Goal: Transaction & Acquisition: Purchase product/service

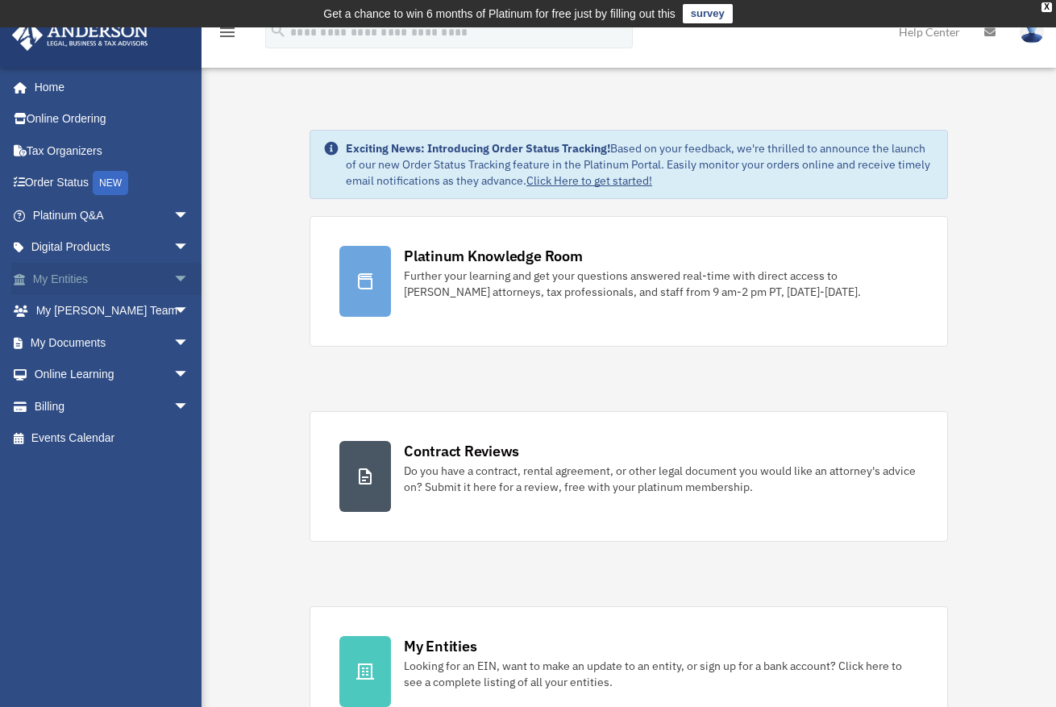
click at [77, 279] on link "My Entities arrow_drop_down" at bounding box center [112, 279] width 202 height 32
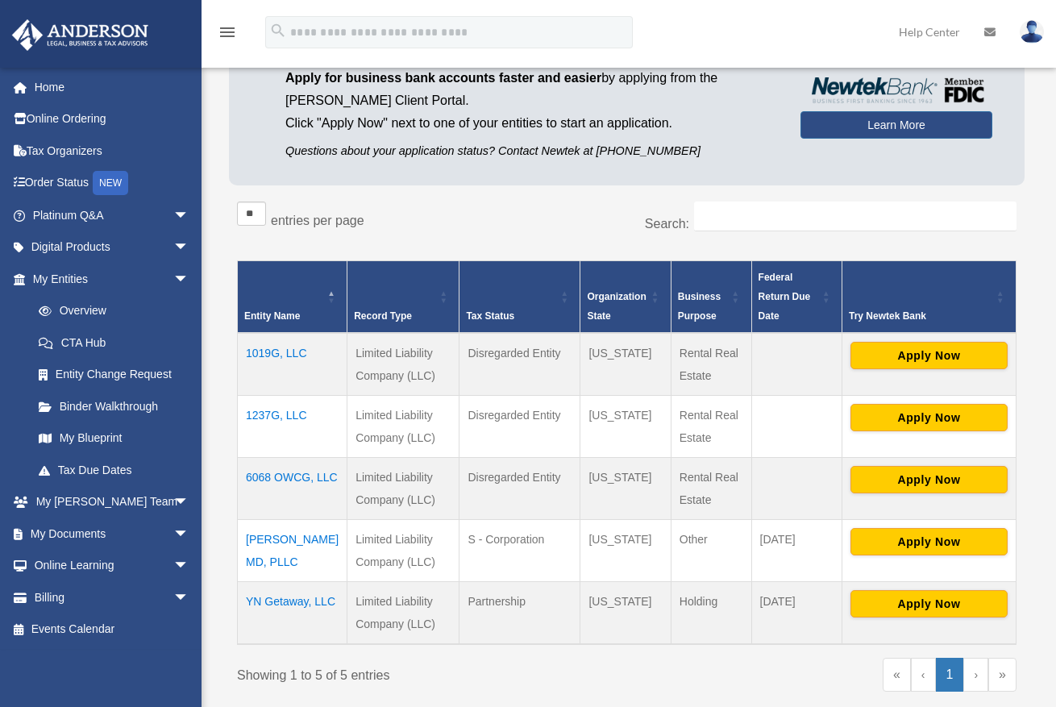
scroll to position [179, 0]
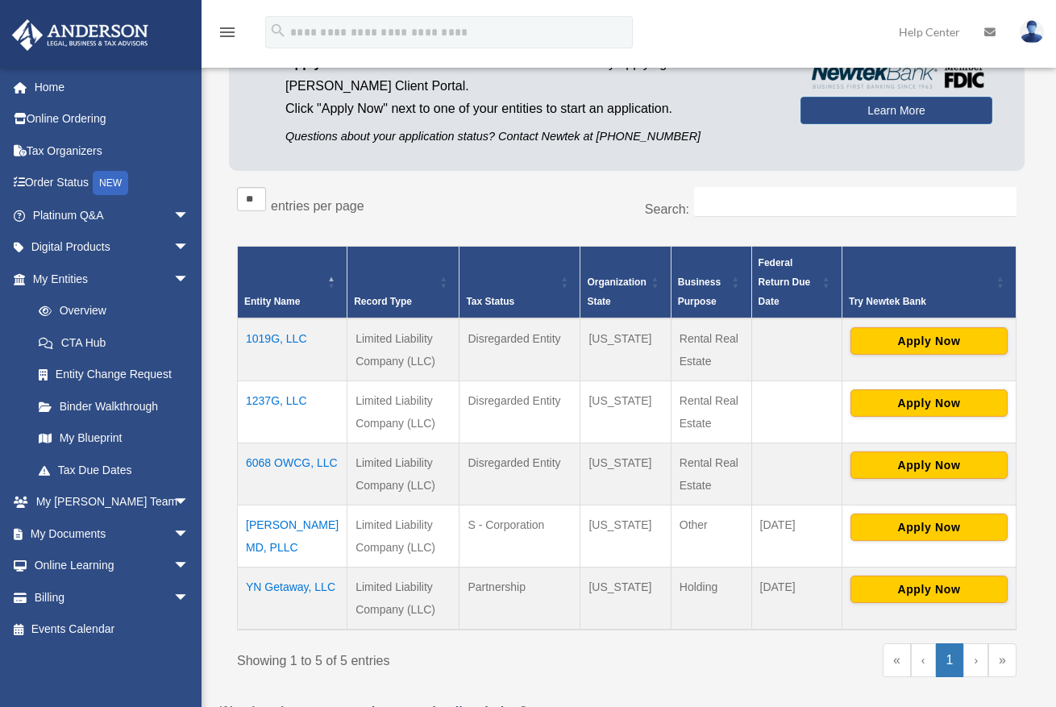
click at [297, 519] on td "[PERSON_NAME] MD, PLLC" at bounding box center [293, 536] width 110 height 62
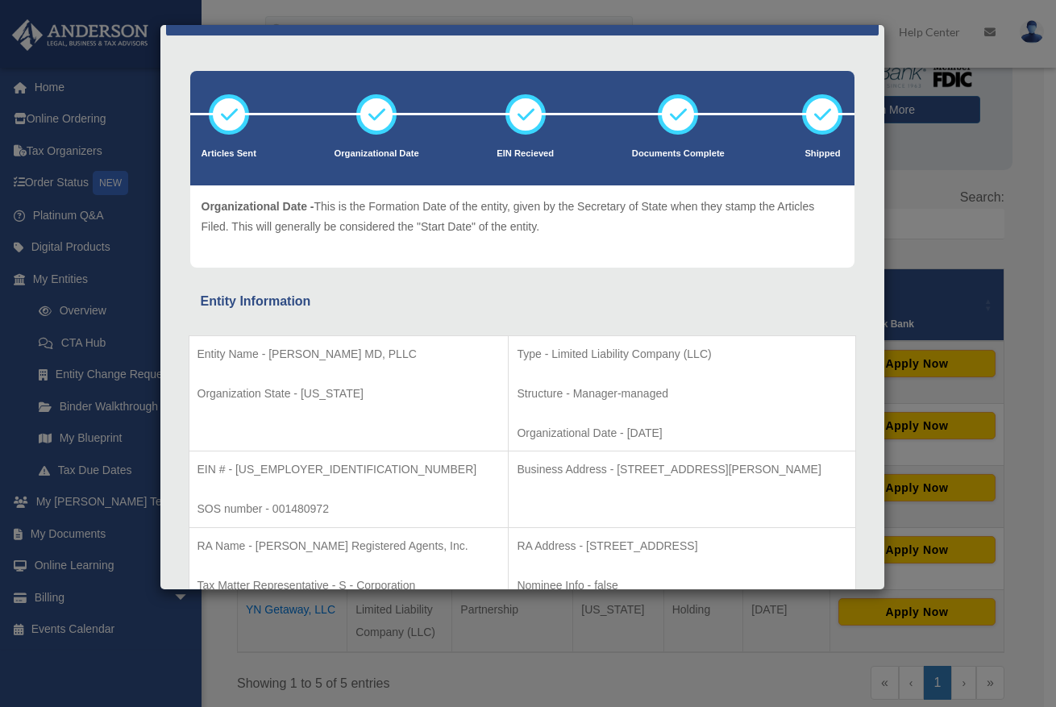
scroll to position [63, 0]
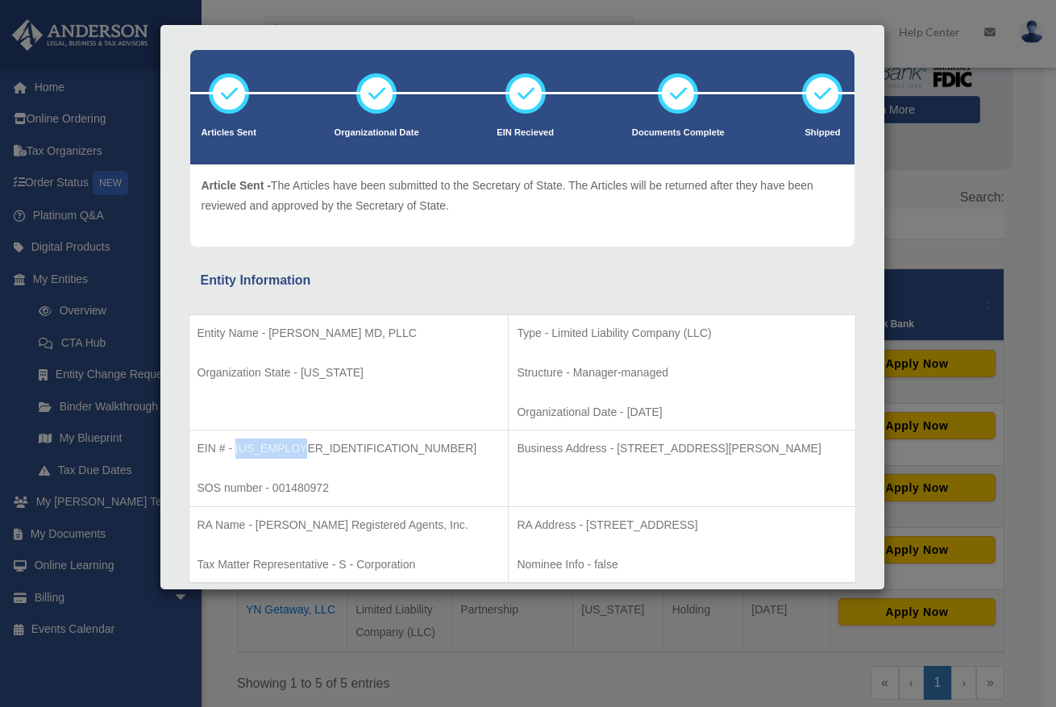
drag, startPoint x: 273, startPoint y: 447, endPoint x: 235, endPoint y: 446, distance: 37.9
click at [235, 446] on p "EIN # - [US_EMPLOYER_IDENTIFICATION_NUMBER]" at bounding box center [348, 448] width 303 height 20
copy p "[US_EMPLOYER_IDENTIFICATION_NUMBER]"
drag, startPoint x: 560, startPoint y: 442, endPoint x: 641, endPoint y: 445, distance: 80.6
click at [641, 445] on p "Business Address - [STREET_ADDRESS][PERSON_NAME]" at bounding box center [681, 448] width 330 height 20
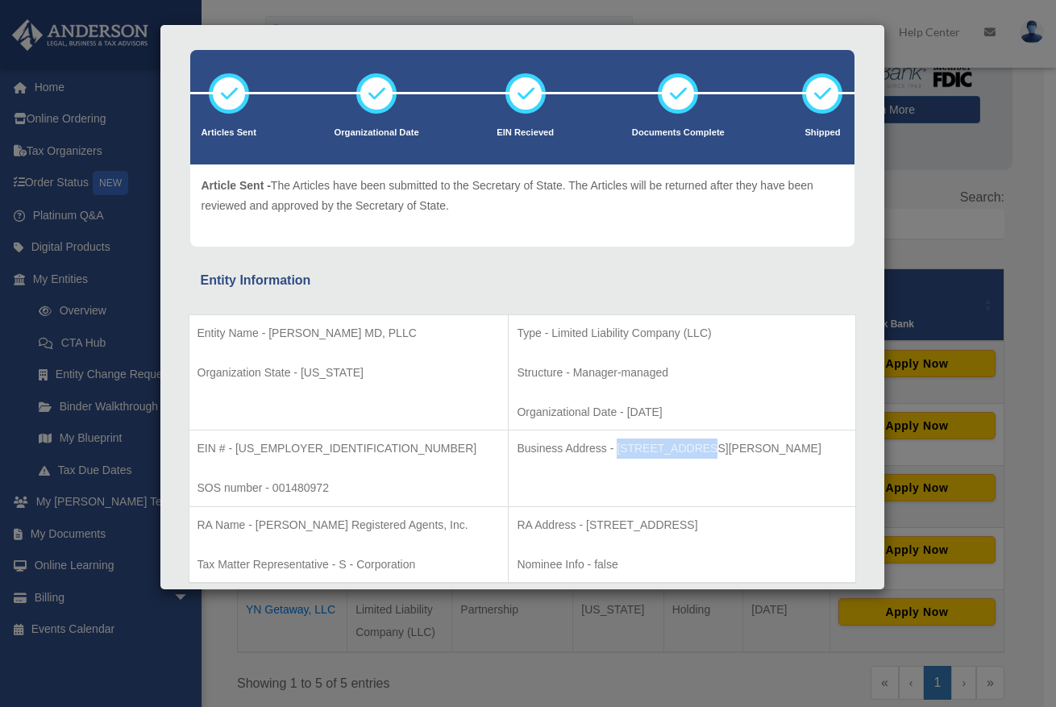
copy p "[STREET_ADDRESS][PERSON_NAME]"
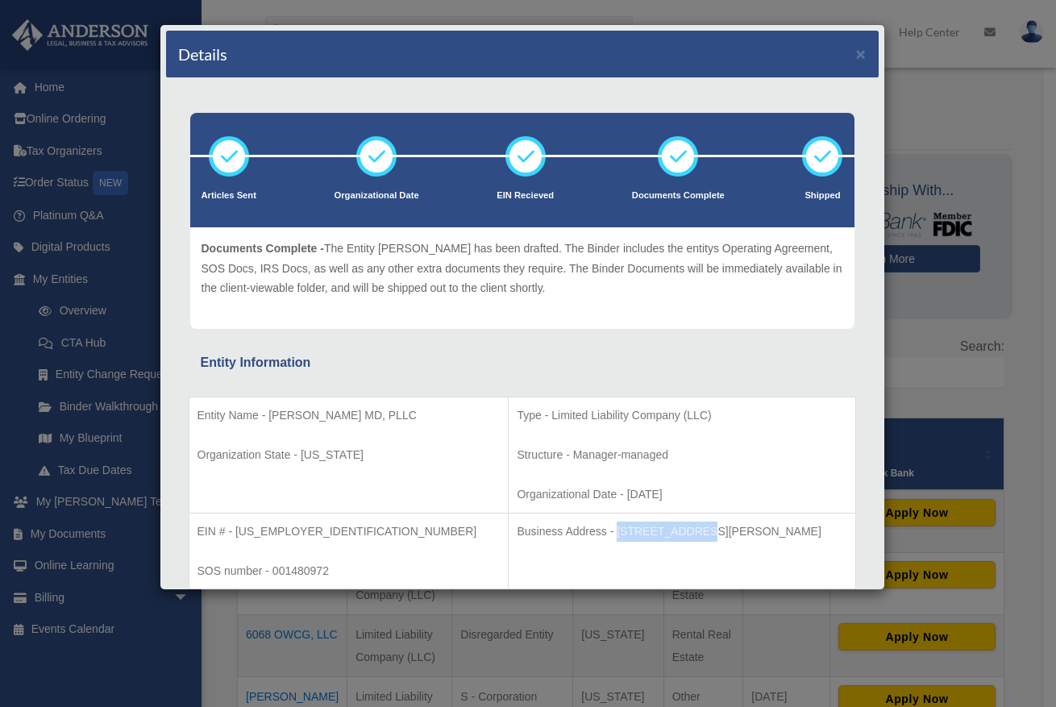
scroll to position [0, 0]
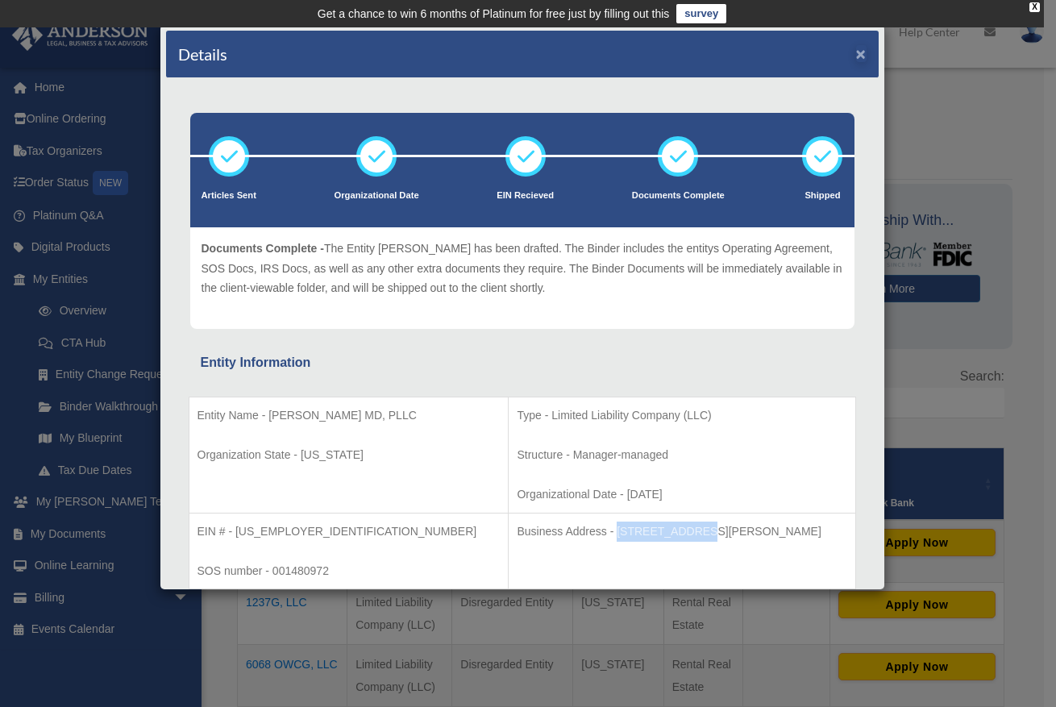
click at [856, 54] on button "×" at bounding box center [861, 53] width 10 height 17
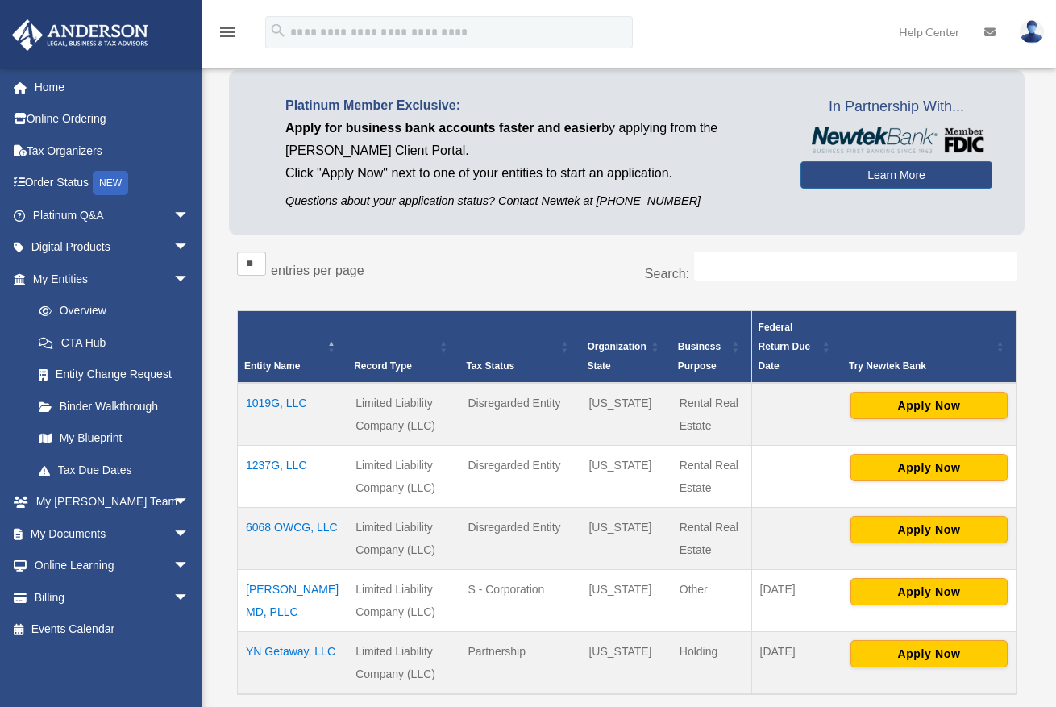
scroll to position [283, 0]
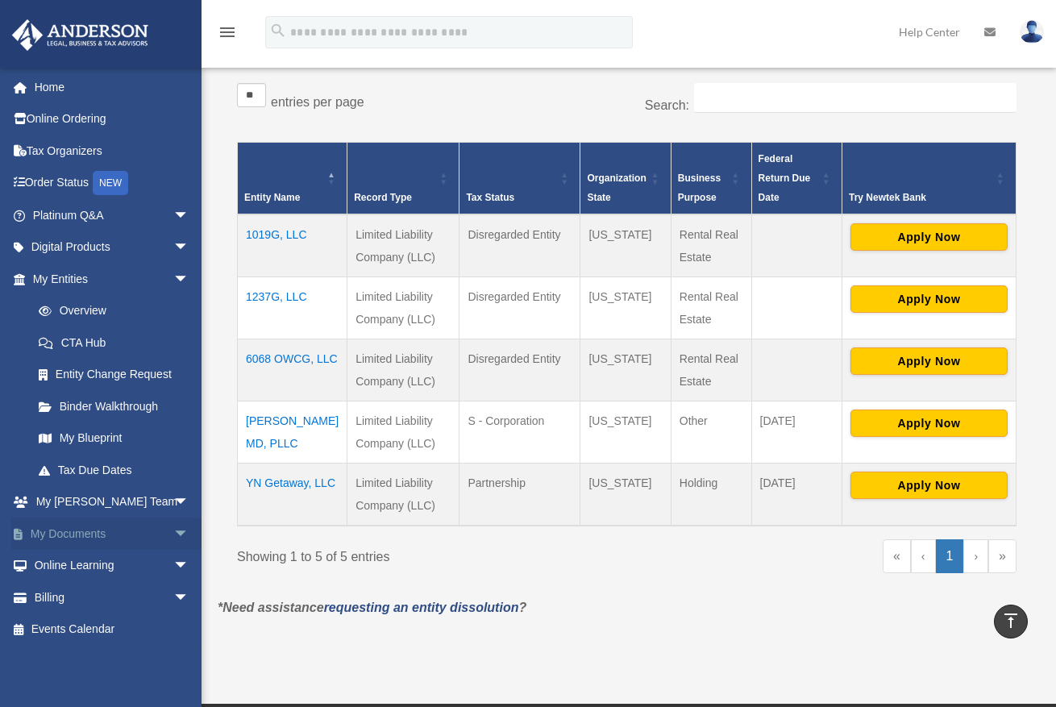
click at [99, 533] on link "My Documents arrow_drop_down" at bounding box center [112, 533] width 202 height 32
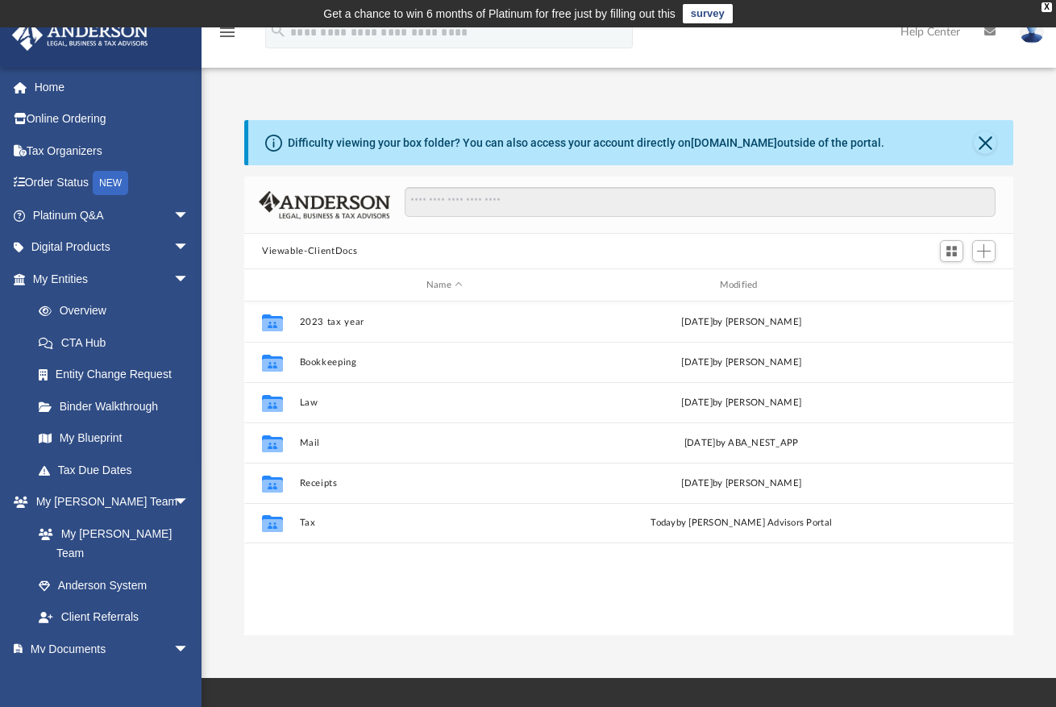
scroll to position [355, 757]
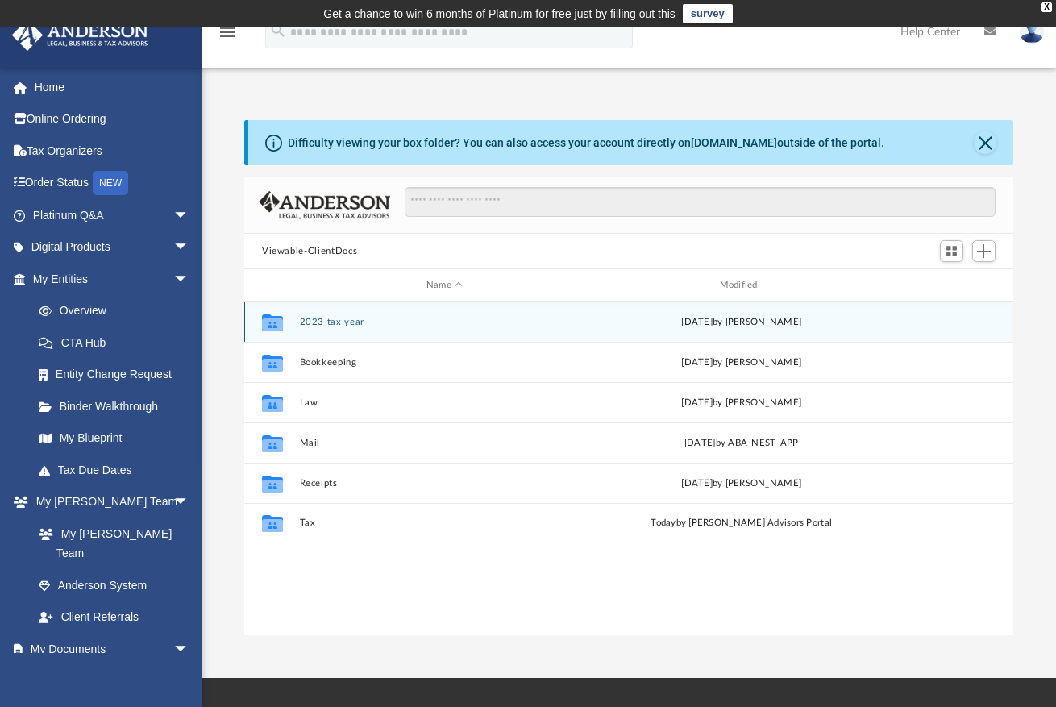
click at [345, 321] on button "2023 tax year" at bounding box center [445, 322] width 290 height 10
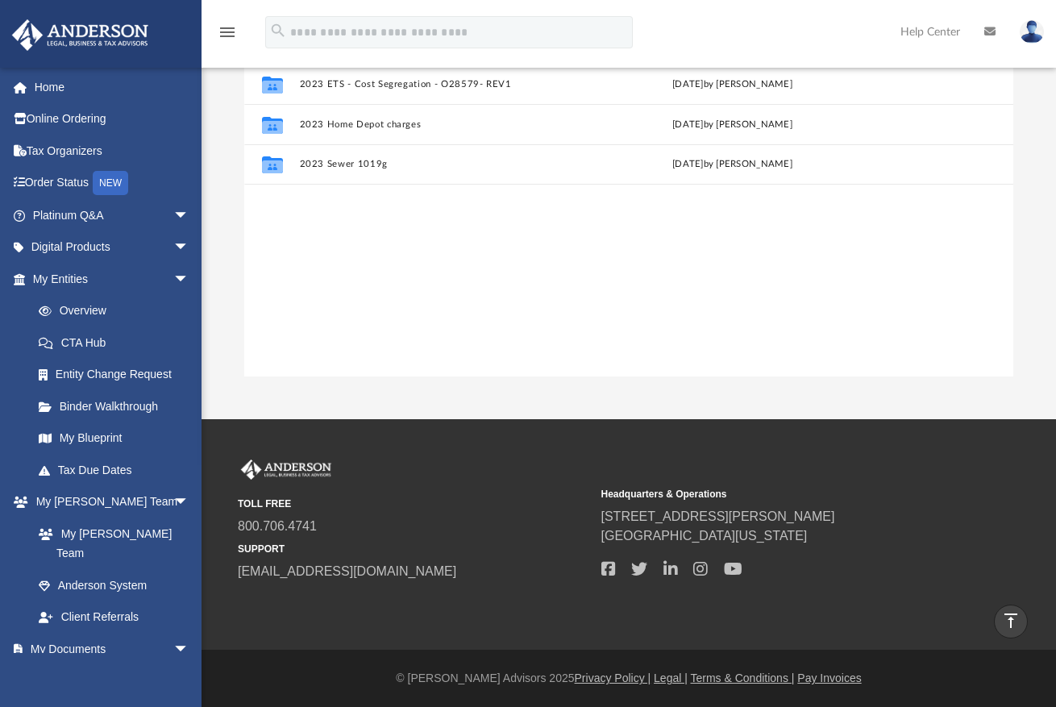
scroll to position [0, 0]
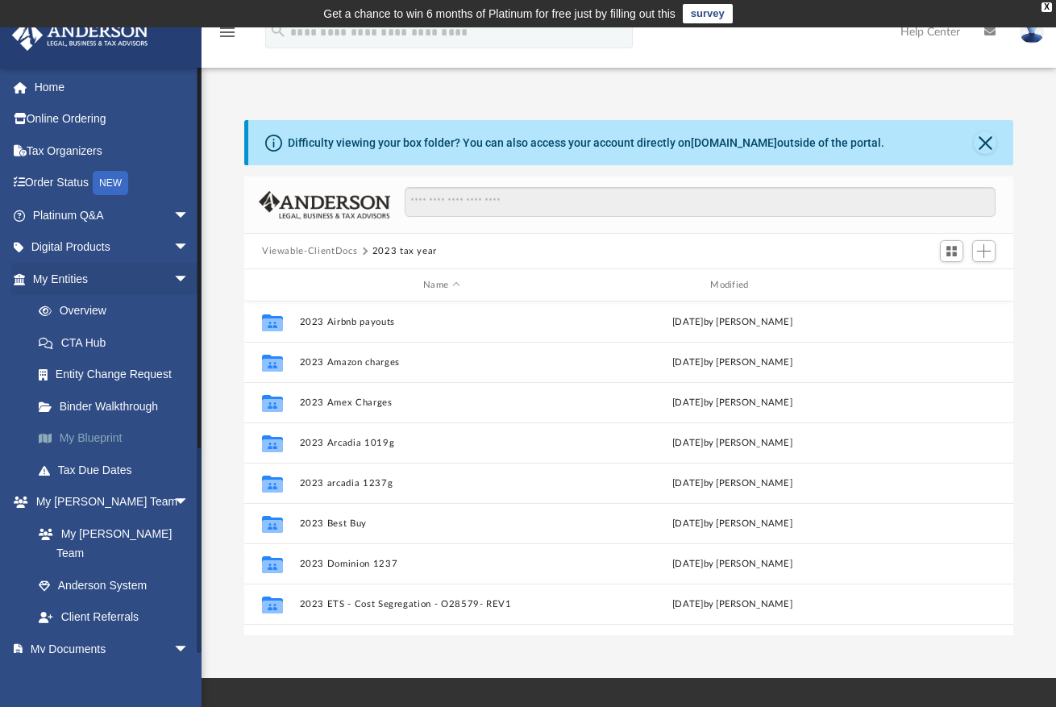
click at [89, 433] on link "My Blueprint" at bounding box center [118, 438] width 191 height 32
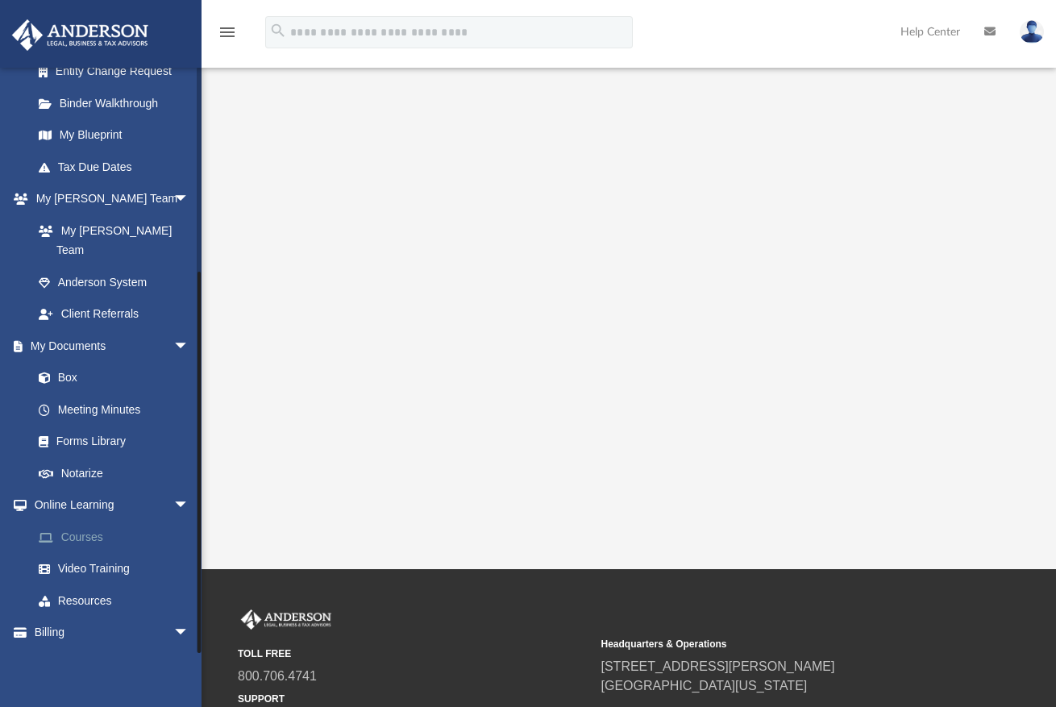
scroll to position [249, 0]
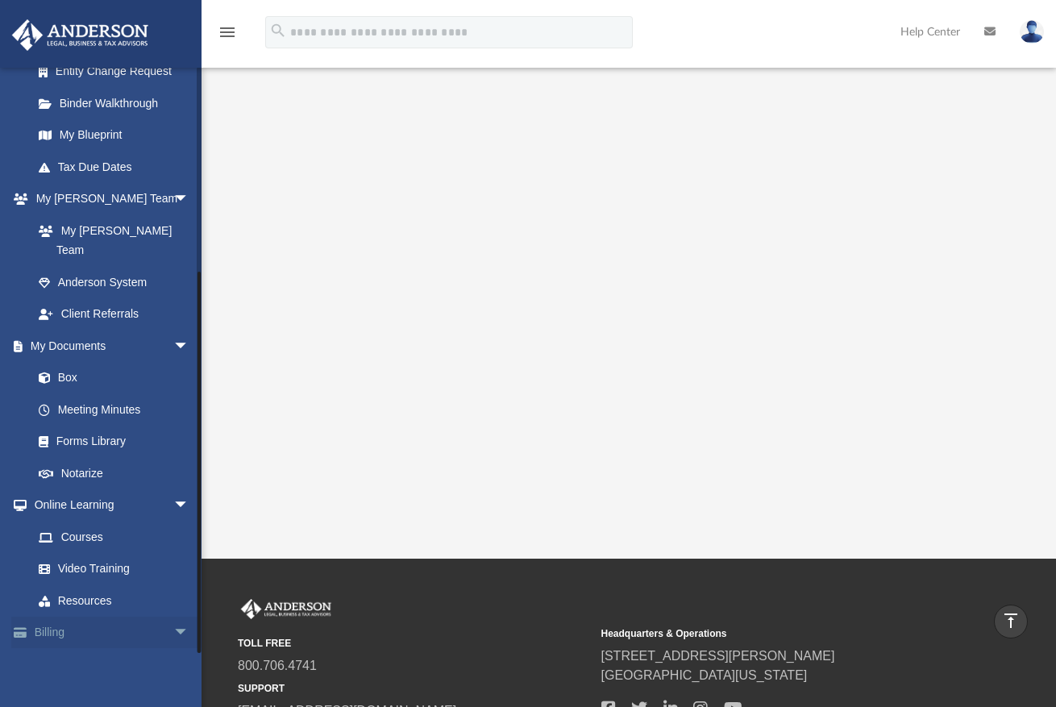
click at [89, 616] on link "Billing arrow_drop_down" at bounding box center [112, 632] width 202 height 32
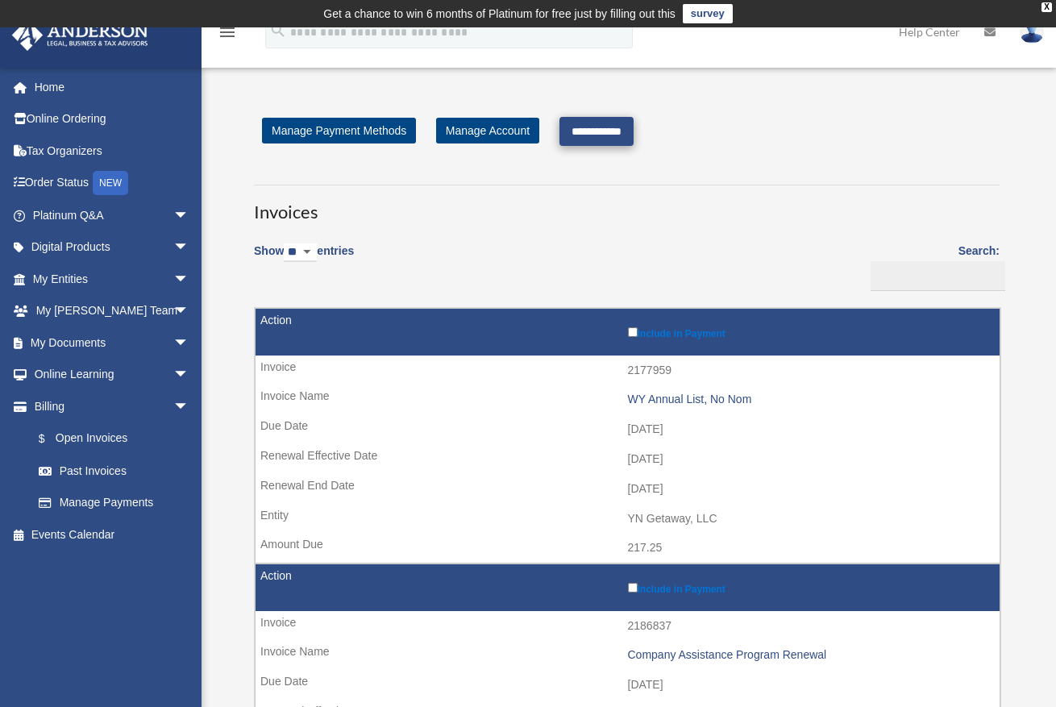
click at [616, 135] on input "**********" at bounding box center [596, 131] width 74 height 29
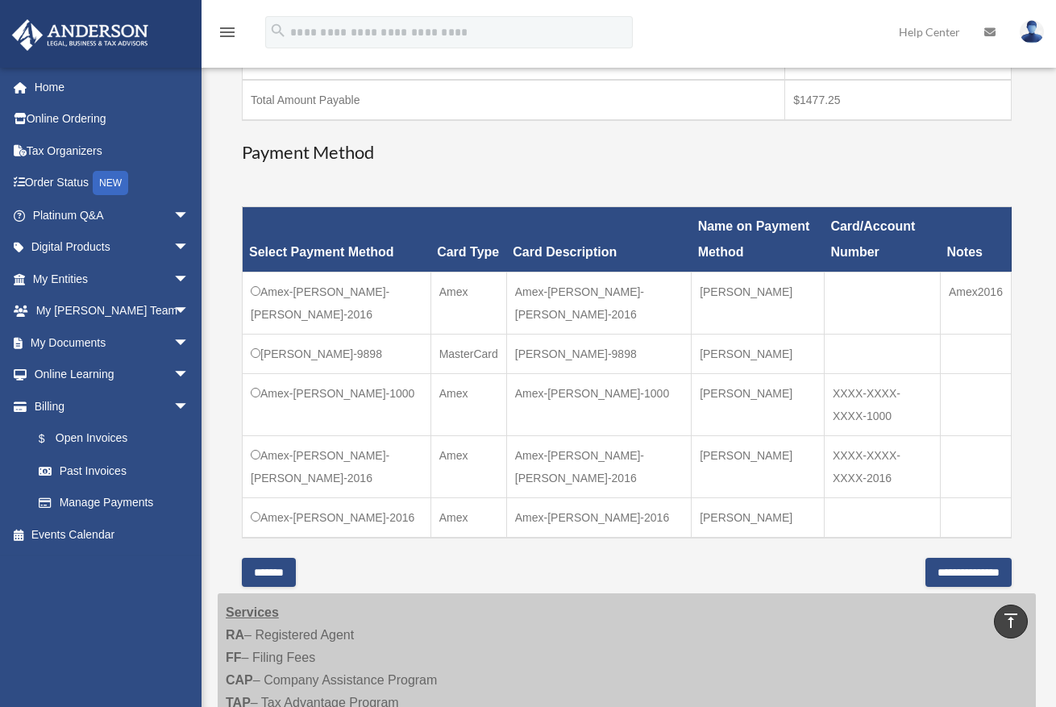
scroll to position [521, 0]
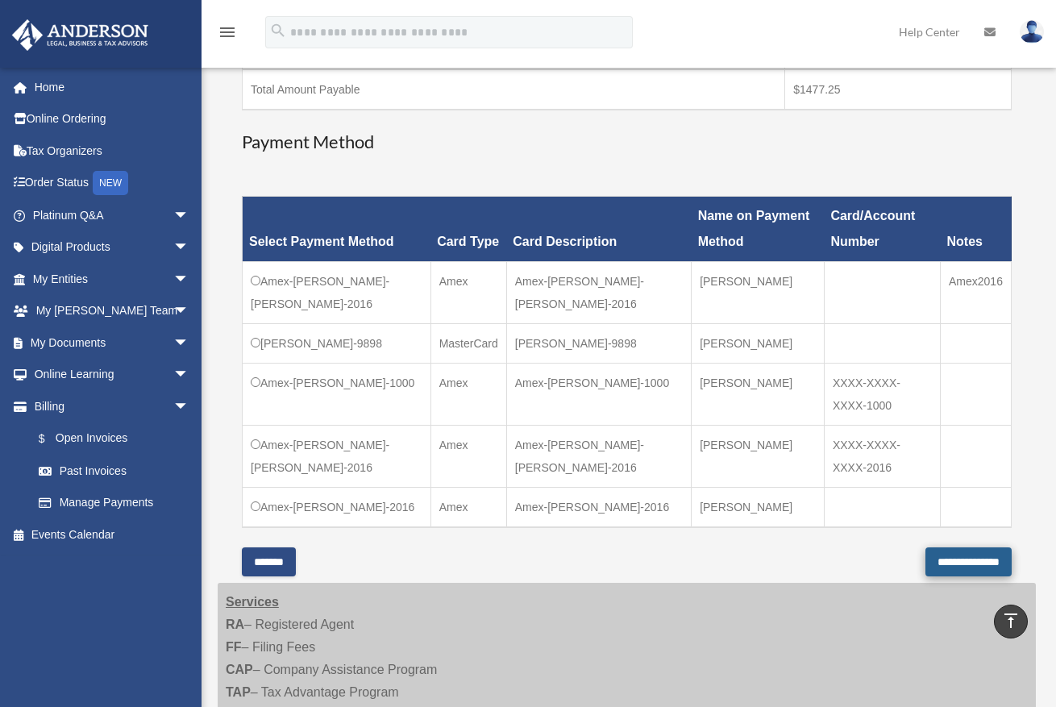
click at [948, 556] on input "**********" at bounding box center [968, 561] width 86 height 29
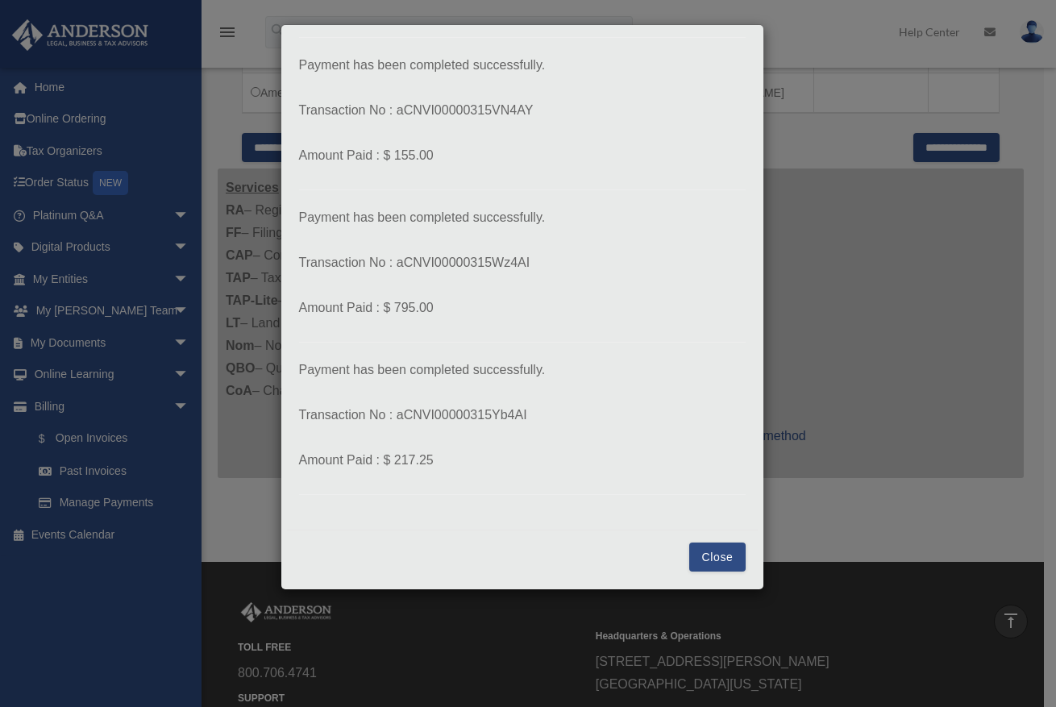
scroll to position [1084, 0]
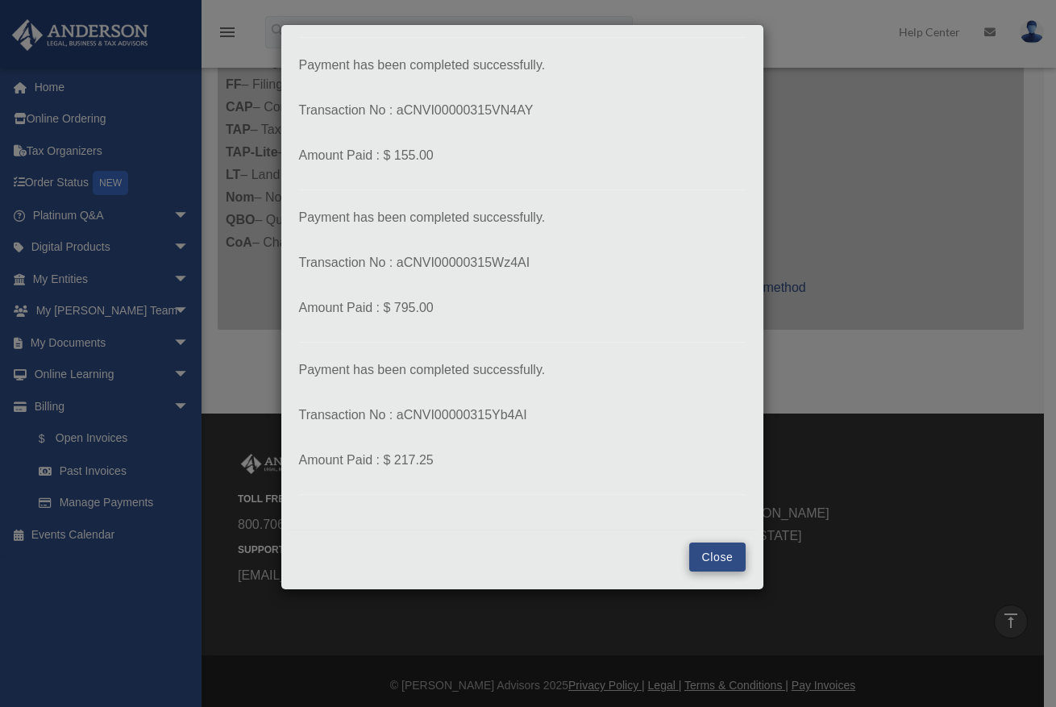
click at [695, 556] on button "Close" at bounding box center [717, 556] width 56 height 29
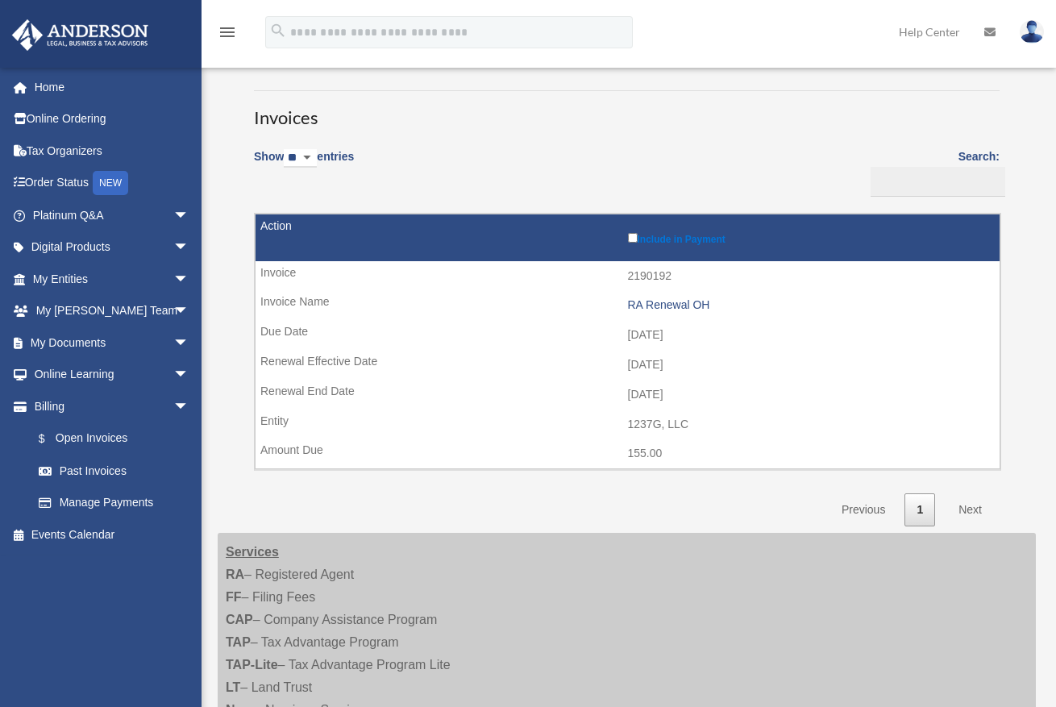
scroll to position [24, 0]
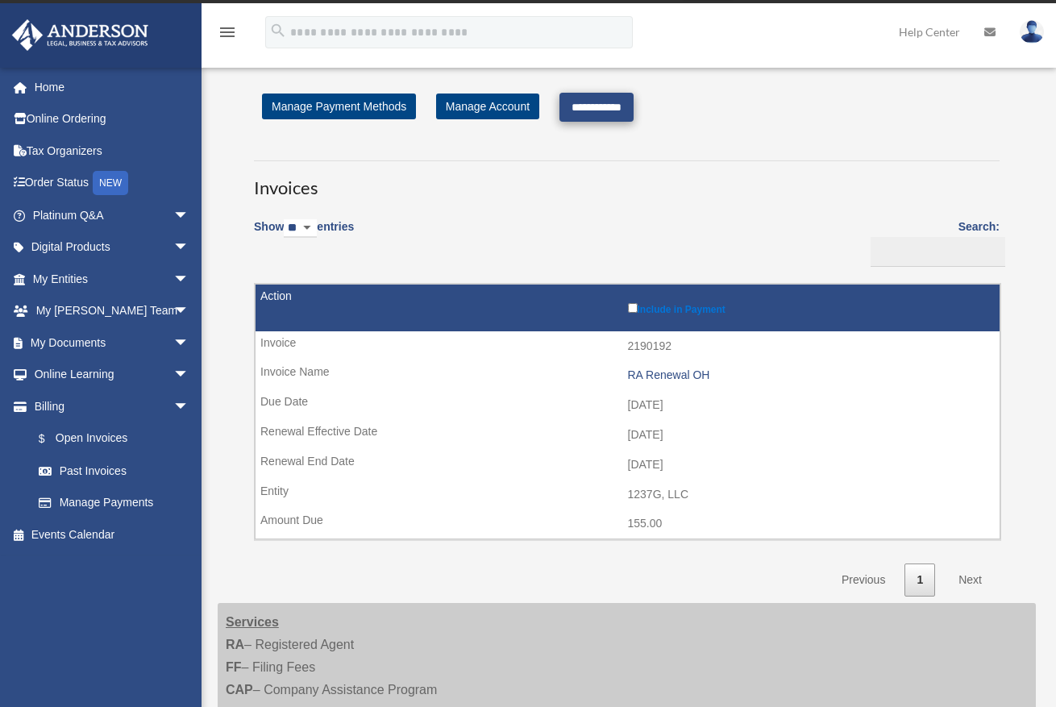
click at [633, 105] on input "**********" at bounding box center [596, 107] width 74 height 29
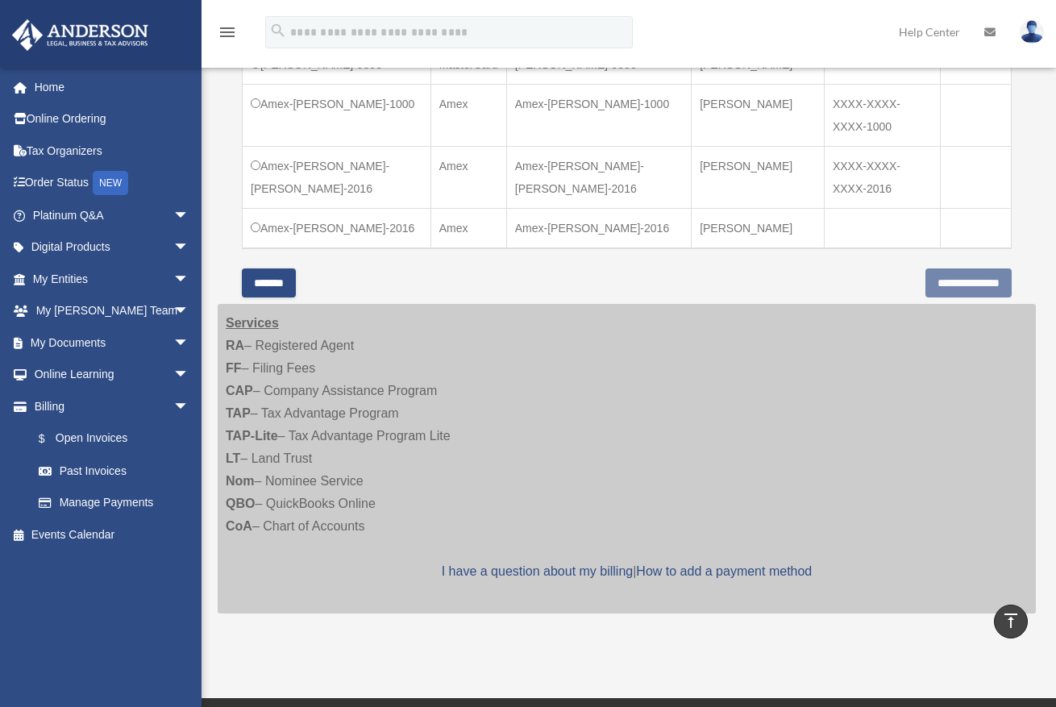
scroll to position [504, 0]
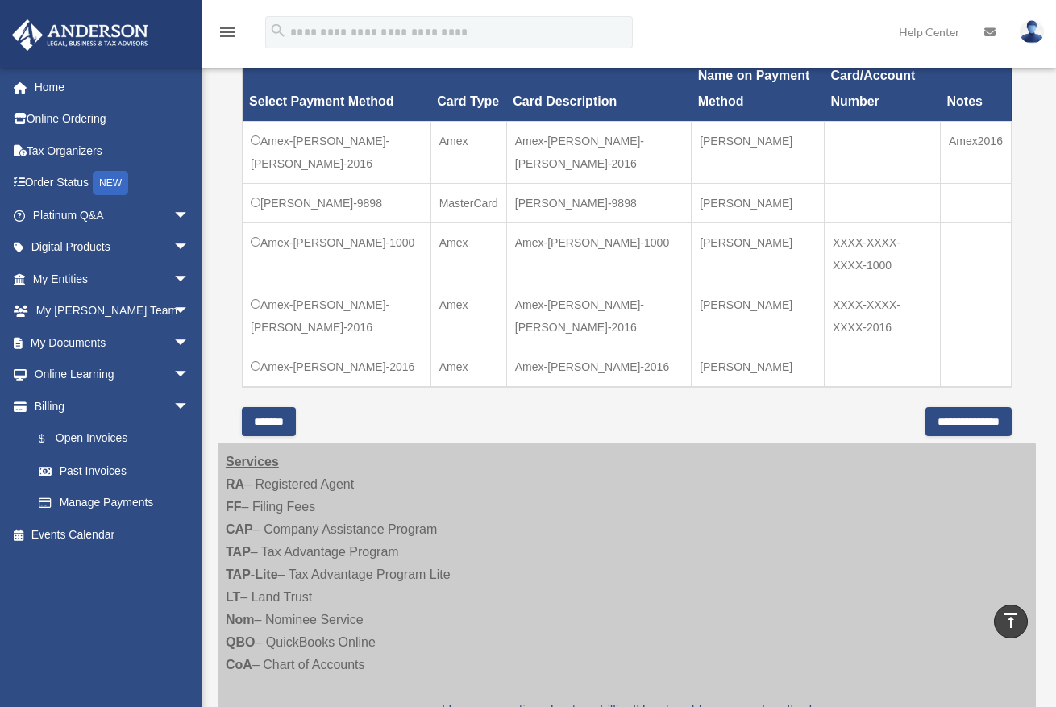
click at [925, 411] on input "**********" at bounding box center [968, 421] width 86 height 29
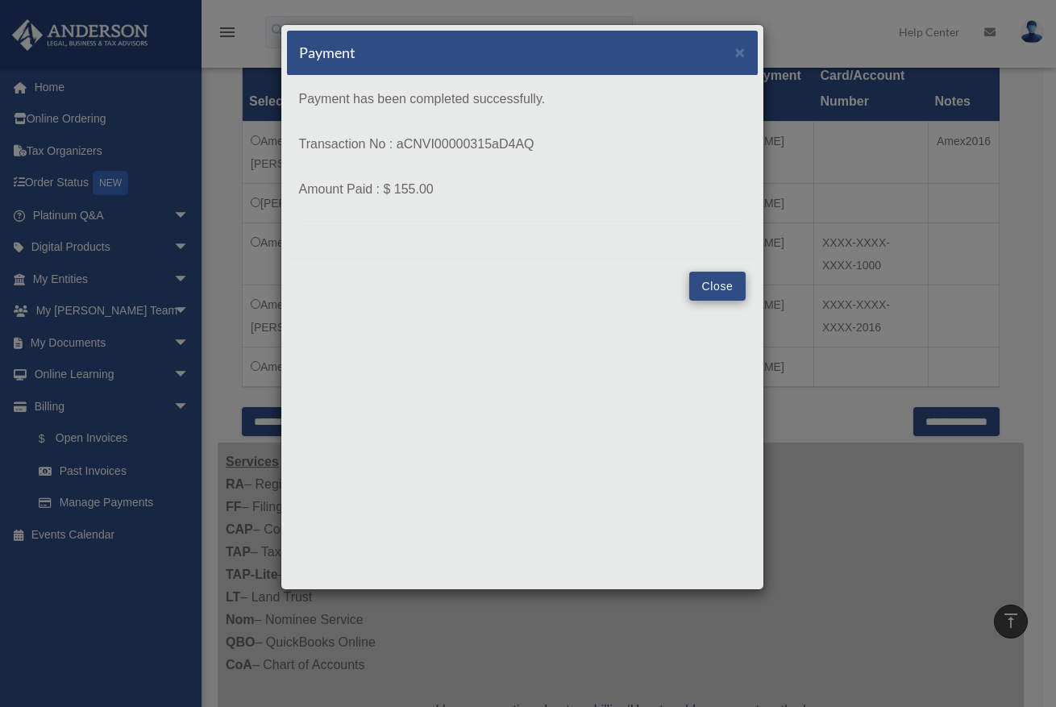
click at [700, 289] on button "Close" at bounding box center [717, 286] width 56 height 29
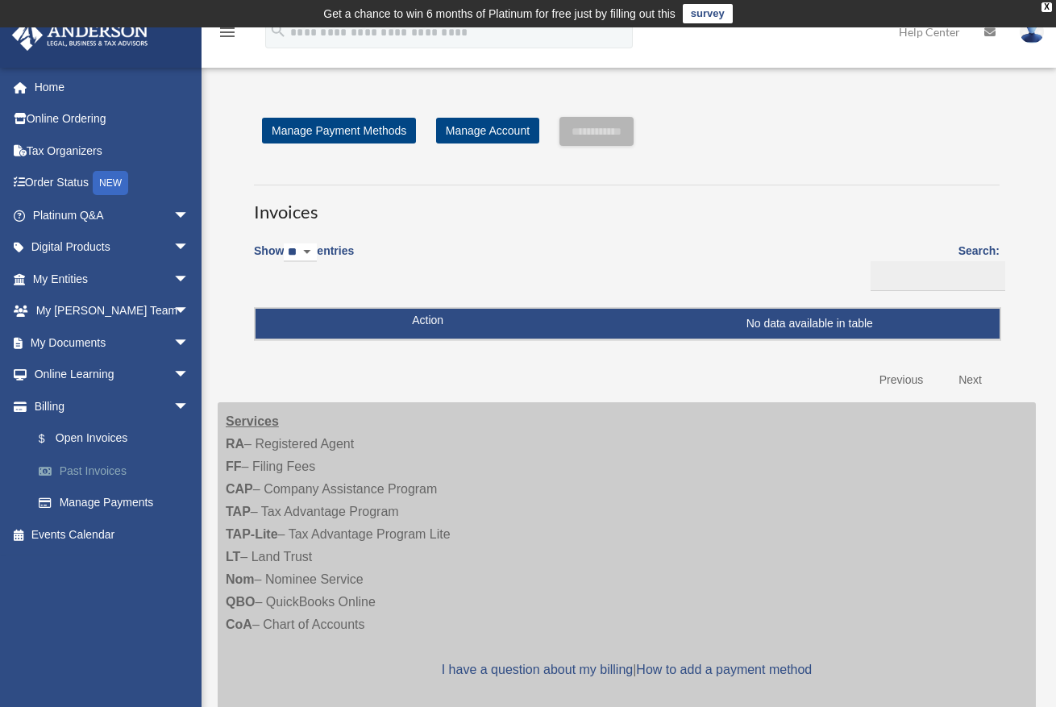
click at [92, 458] on link "Past Invoices" at bounding box center [118, 470] width 191 height 32
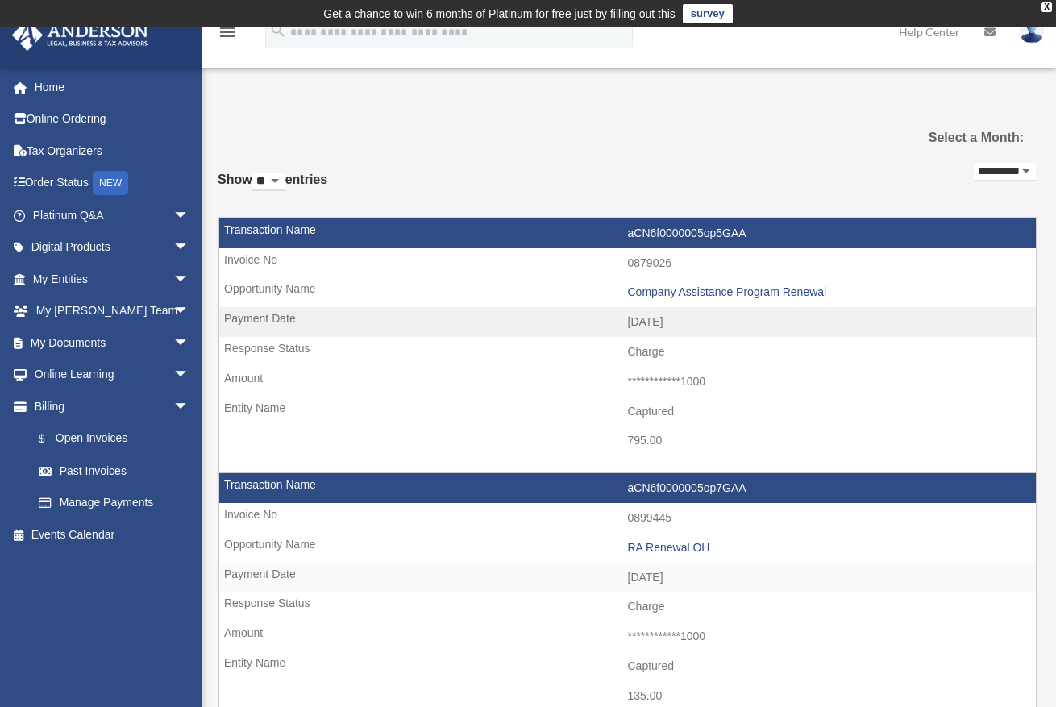
click at [998, 160] on div "**********" at bounding box center [1004, 178] width 62 height 39
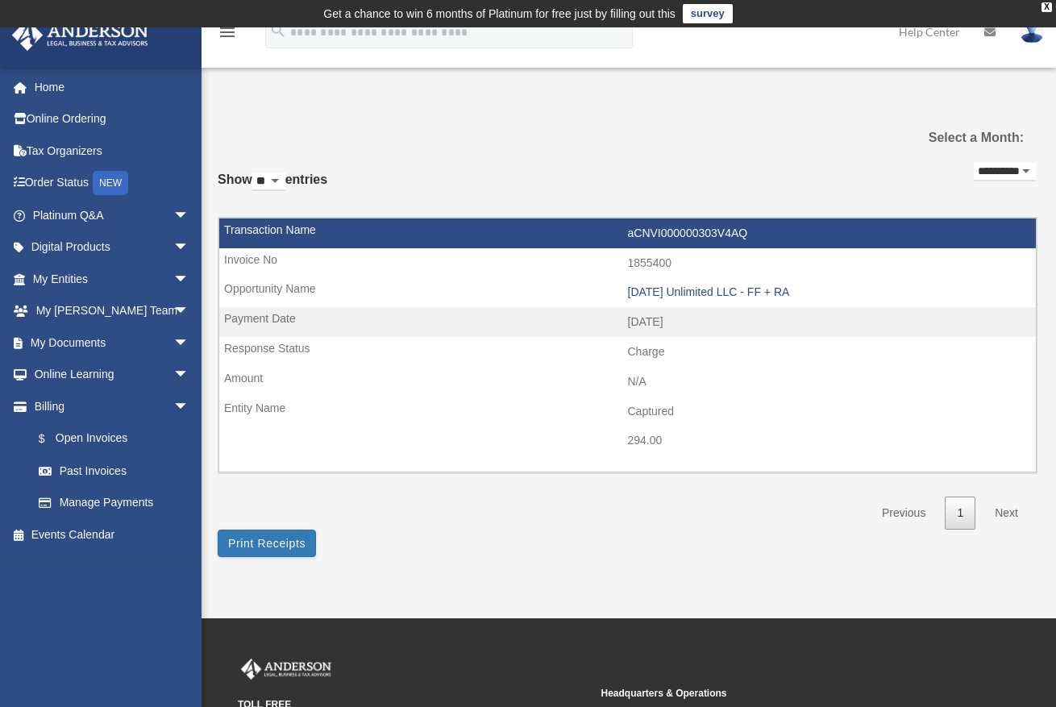
select select "**********"
